Goal: Information Seeking & Learning: Learn about a topic

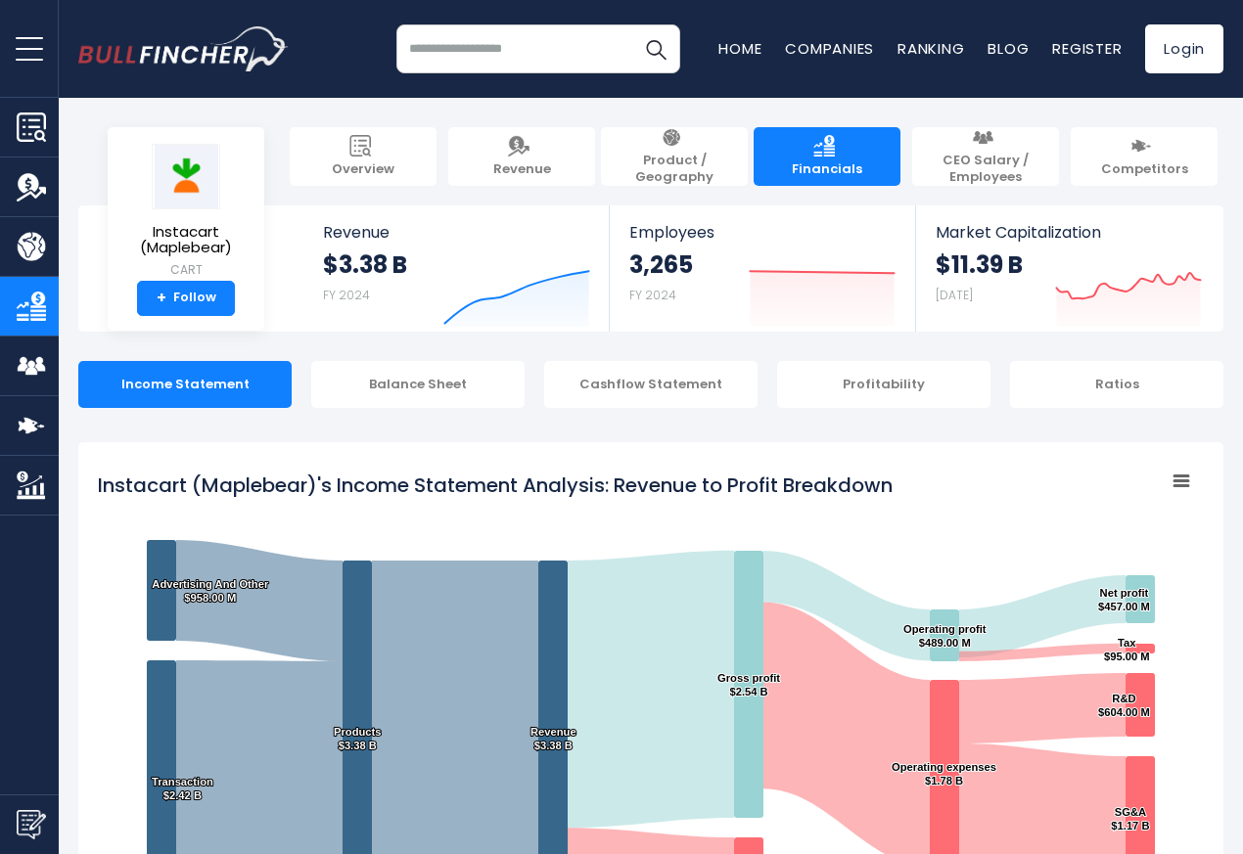
scroll to position [1059, 0]
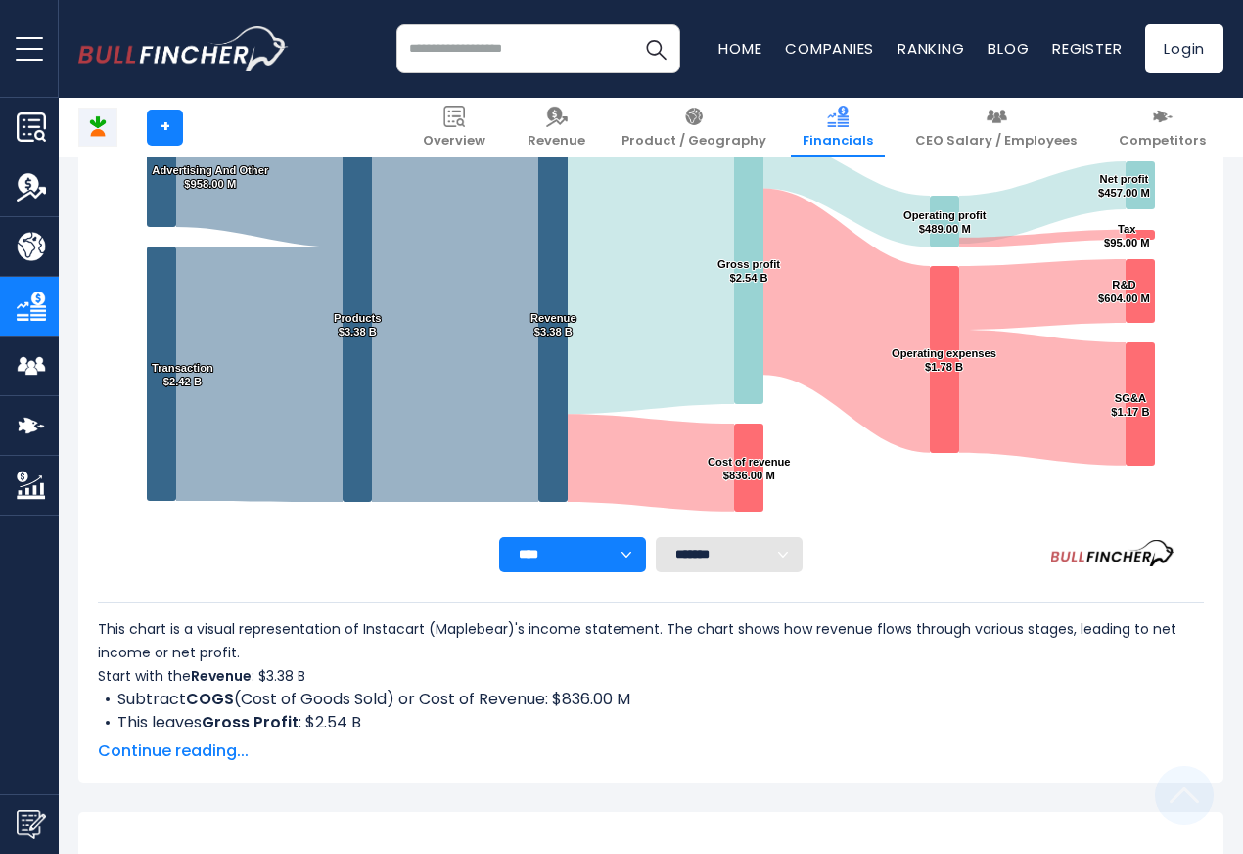
scroll to position [1059, 0]
